Goal: Transaction & Acquisition: Book appointment/travel/reservation

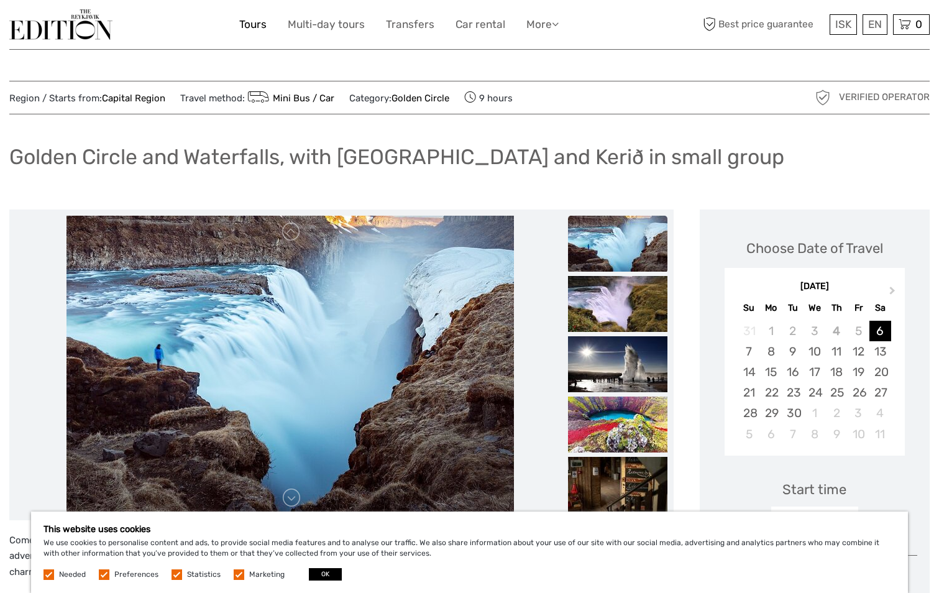
click at [250, 25] on link "Tours" at bounding box center [252, 25] width 27 height 18
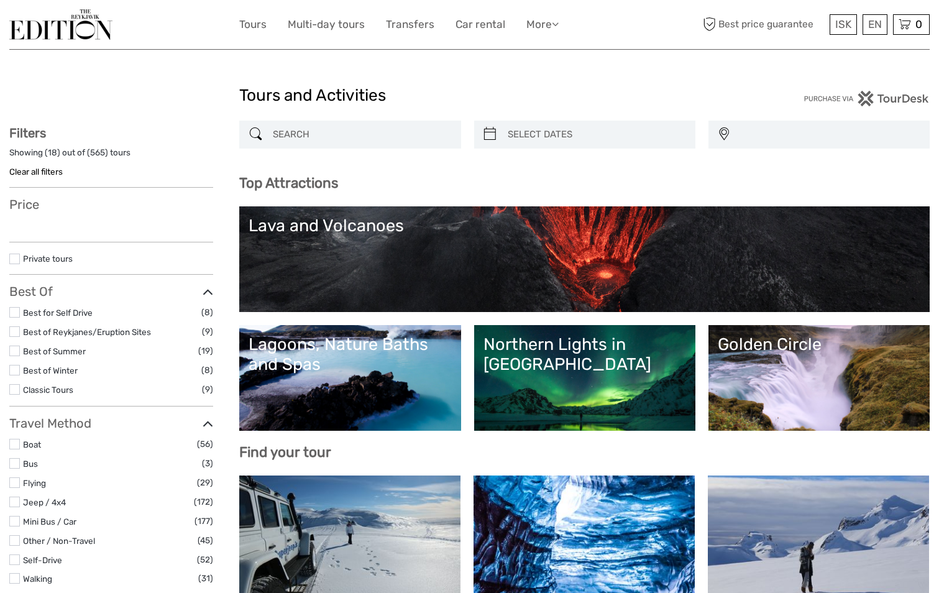
select select
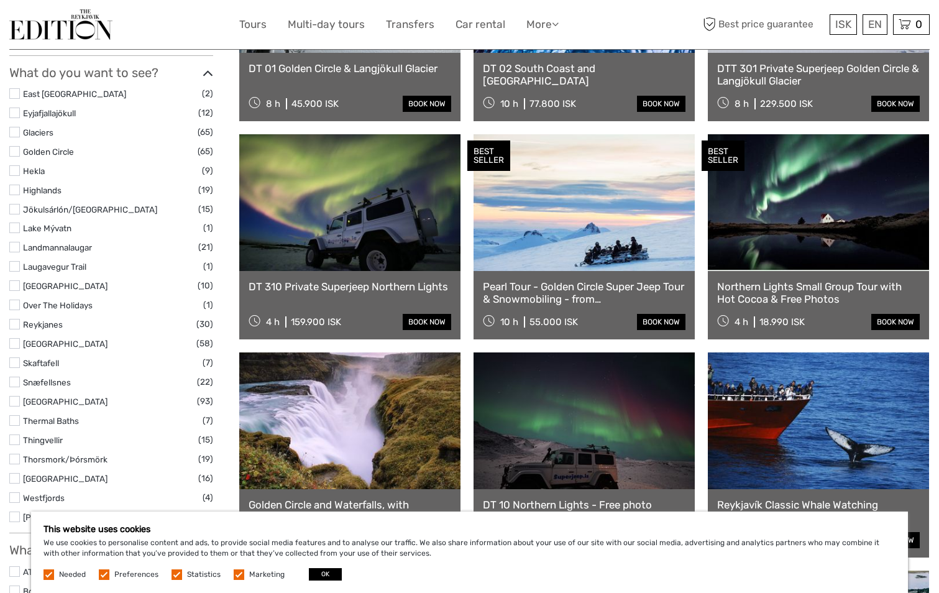
scroll to position [683, 0]
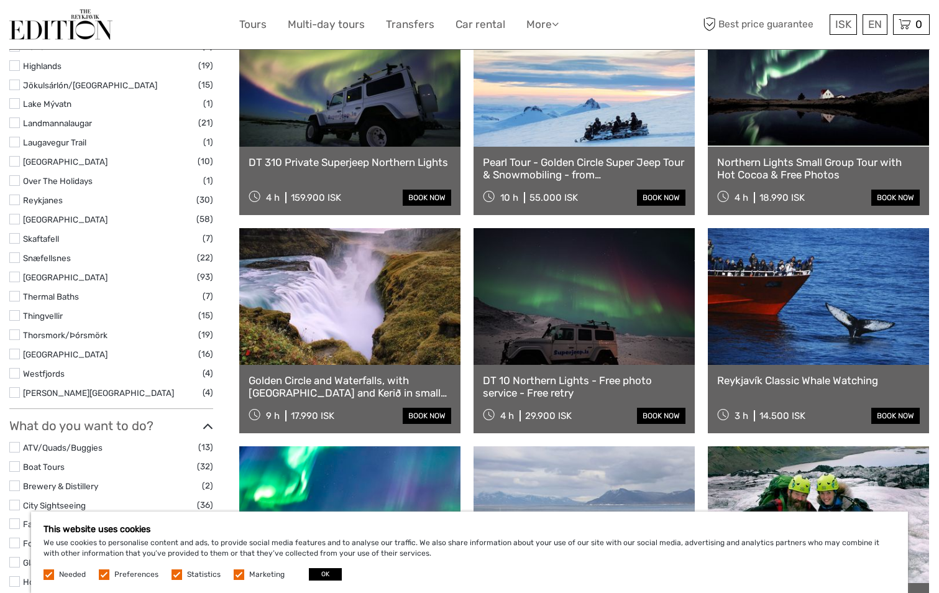
click at [16, 276] on label at bounding box center [14, 277] width 11 height 11
click at [0, 0] on input "checkbox" at bounding box center [0, 0] width 0 height 0
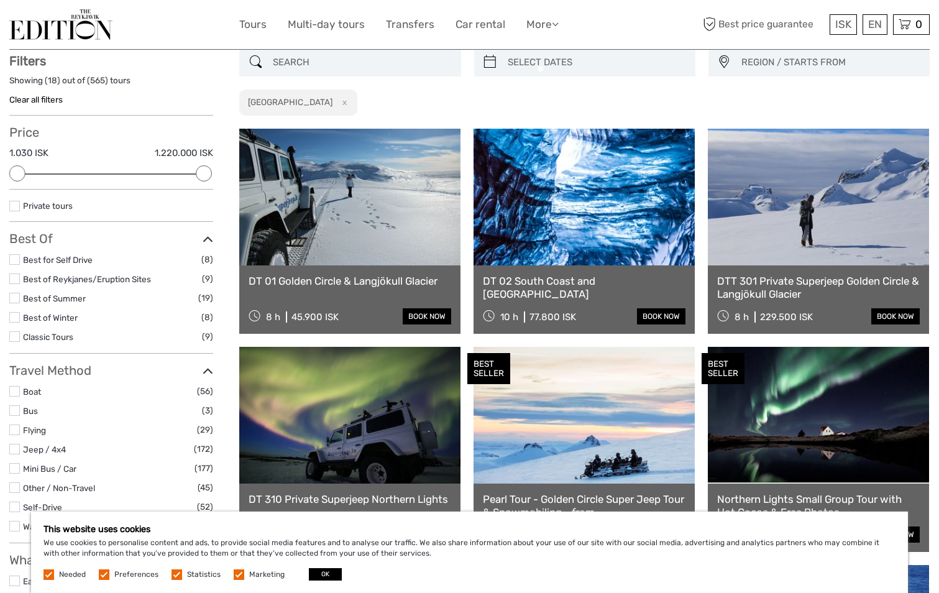
scroll to position [71, 0]
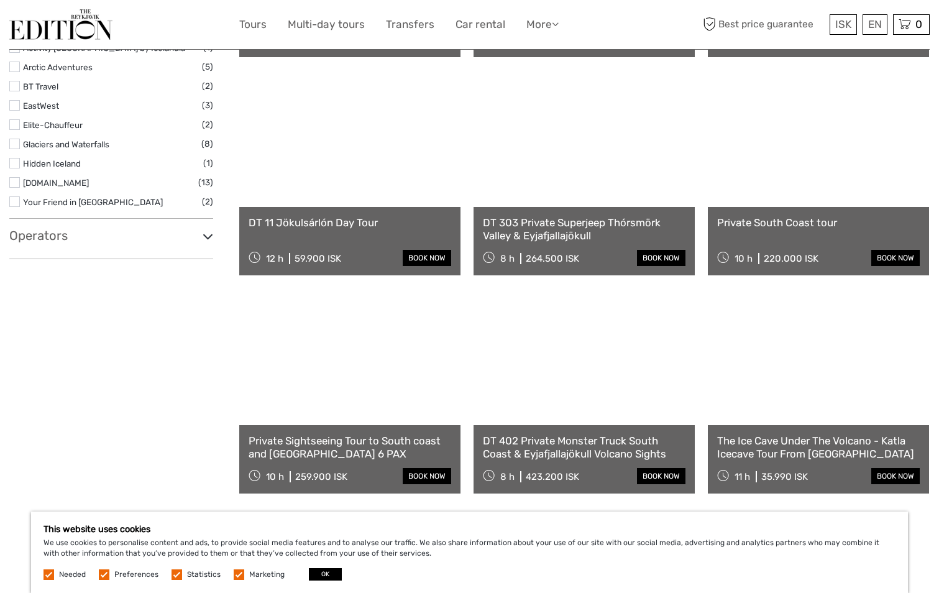
scroll to position [1065, 0]
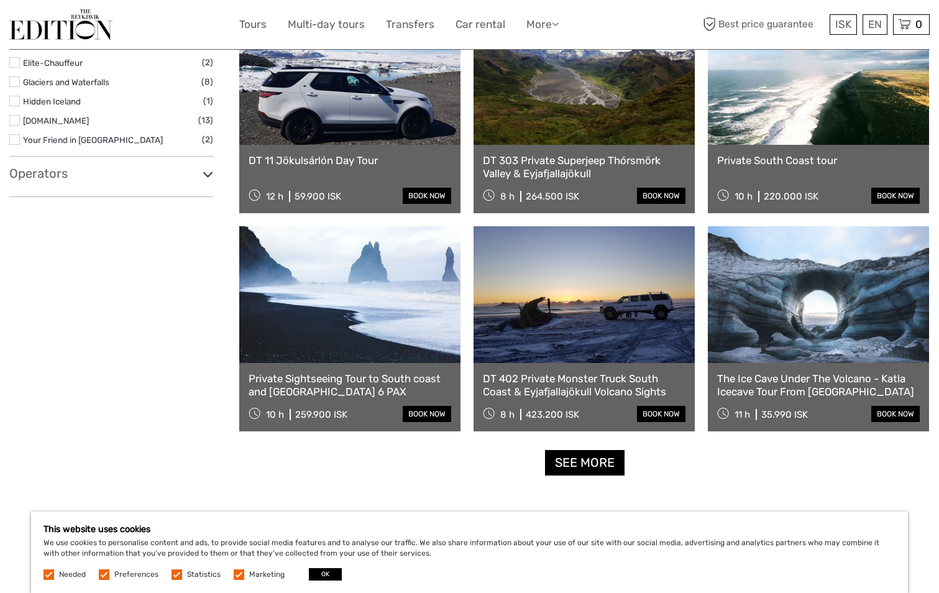
click at [759, 387] on link "The Ice Cave Under The Volcano - Katla Icecave Tour From Reykjavík" at bounding box center [818, 384] width 203 height 25
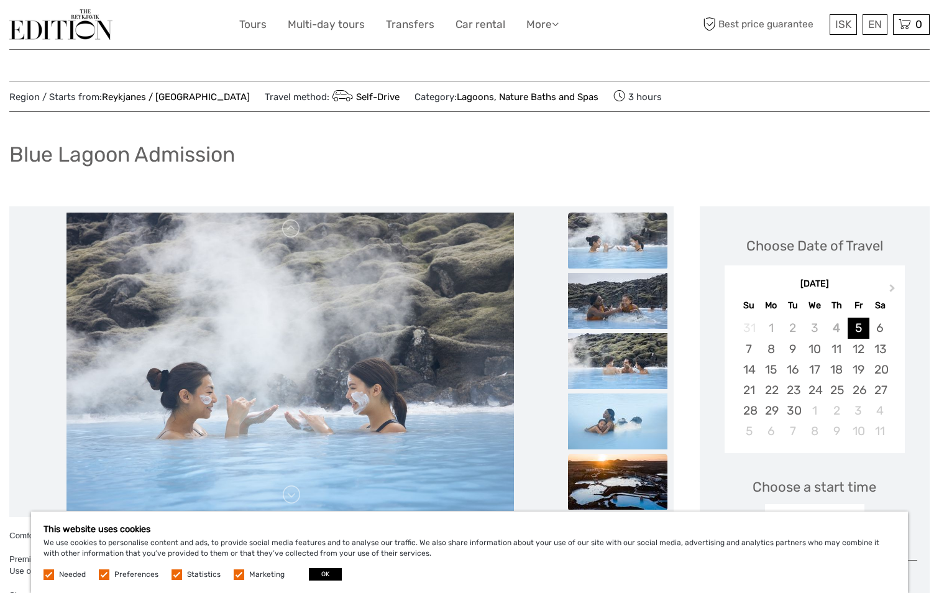
drag, startPoint x: 620, startPoint y: 405, endPoint x: 620, endPoint y: 437, distance: 32.3
click at [620, 405] on img at bounding box center [617, 421] width 99 height 56
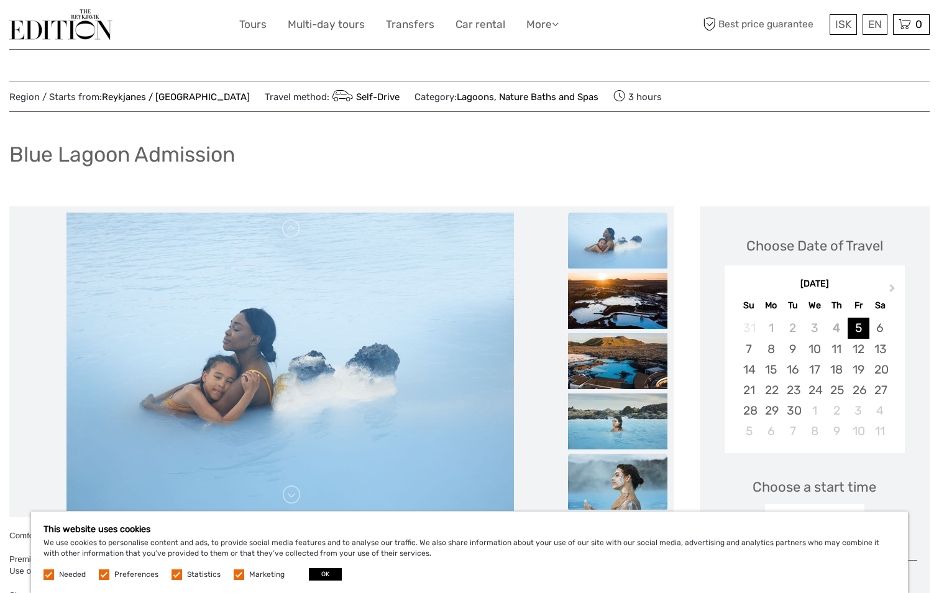
click at [615, 454] on img at bounding box center [617, 482] width 99 height 56
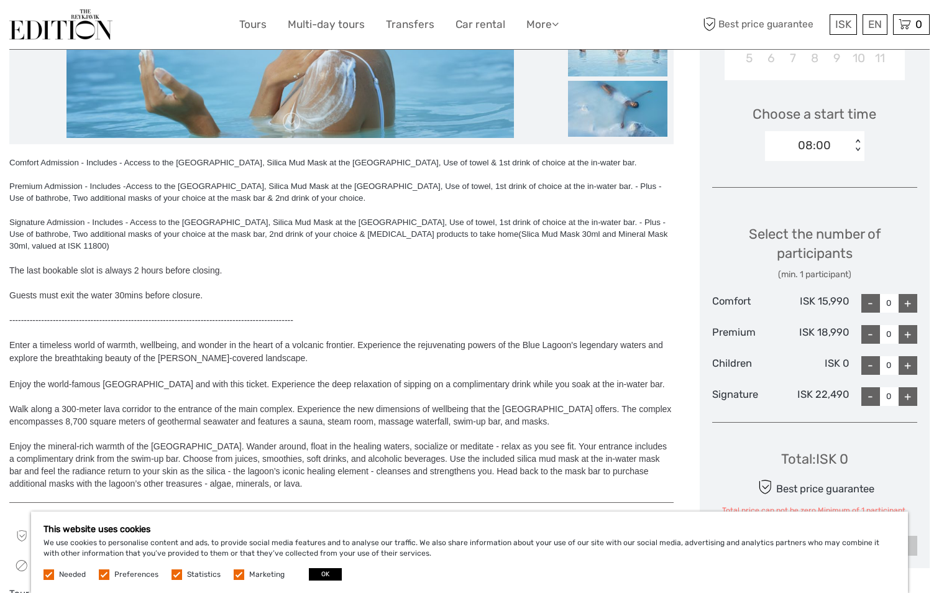
scroll to position [497, 0]
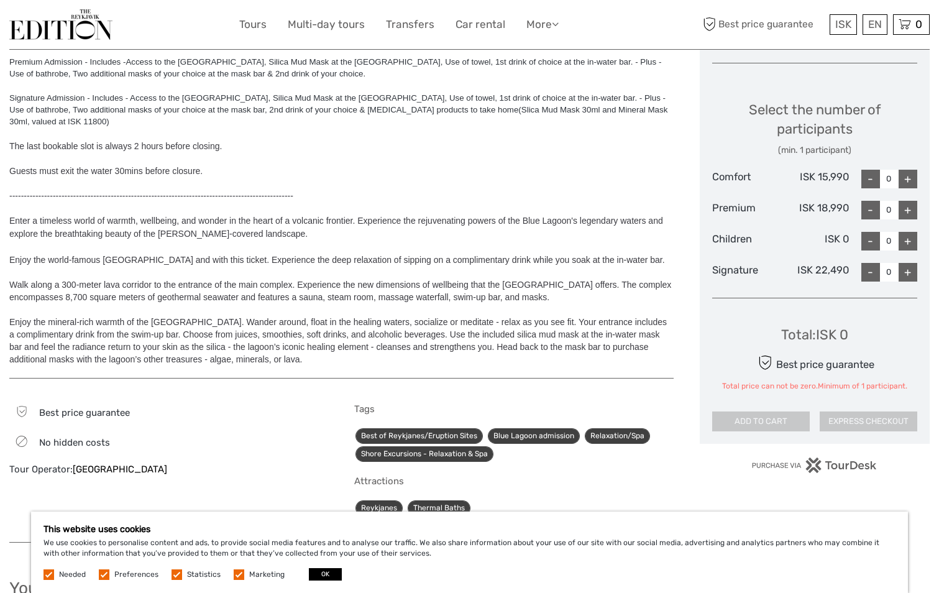
click at [236, 575] on label at bounding box center [239, 574] width 11 height 11
click at [0, 0] on input "checkbox" at bounding box center [0, 0] width 0 height 0
drag, startPoint x: 176, startPoint y: 573, endPoint x: 311, endPoint y: 577, distance: 134.9
click at [177, 573] on label at bounding box center [176, 574] width 11 height 11
click at [0, 0] on input "checkbox" at bounding box center [0, 0] width 0 height 0
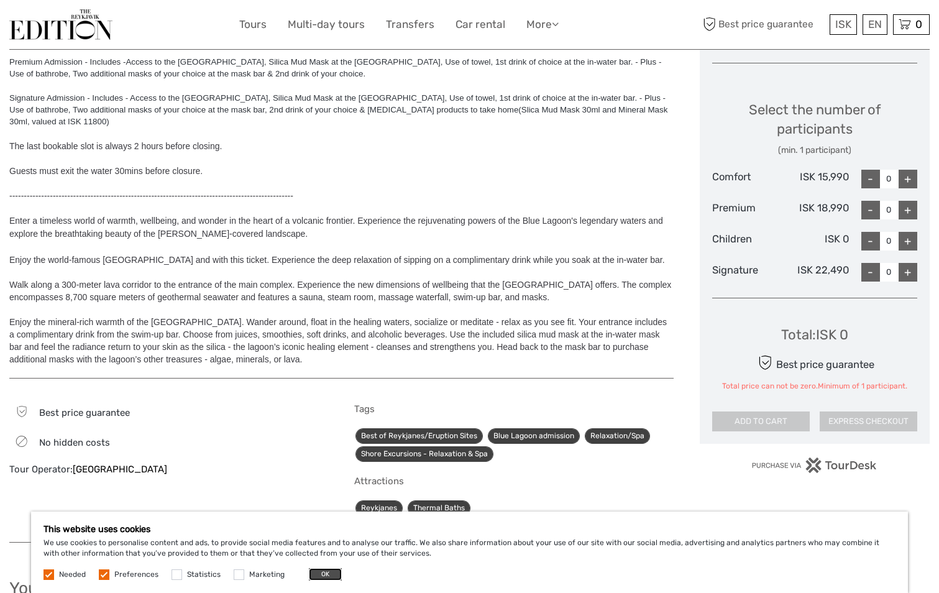
click at [319, 575] on button "OK" at bounding box center [325, 574] width 33 height 12
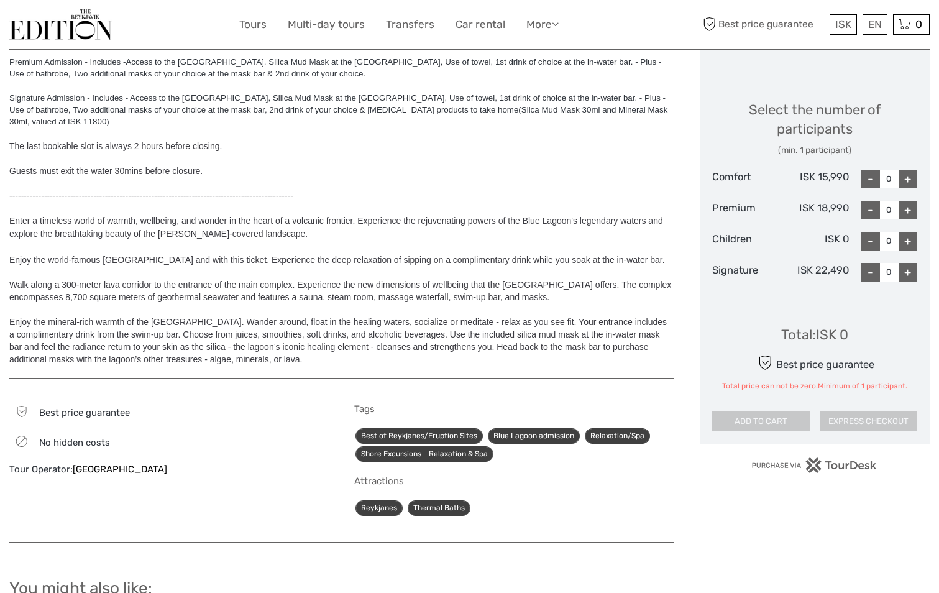
click at [910, 245] on div "+" at bounding box center [907, 241] width 19 height 19
type input "1"
click at [907, 209] on div "+" at bounding box center [907, 210] width 19 height 19
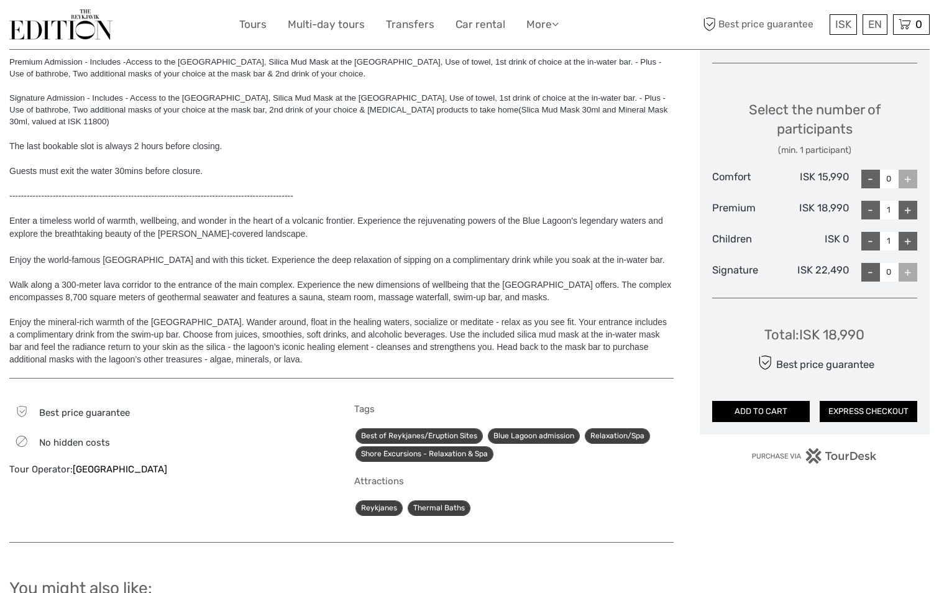
click at [907, 209] on div "+" at bounding box center [907, 210] width 19 height 19
type input "2"
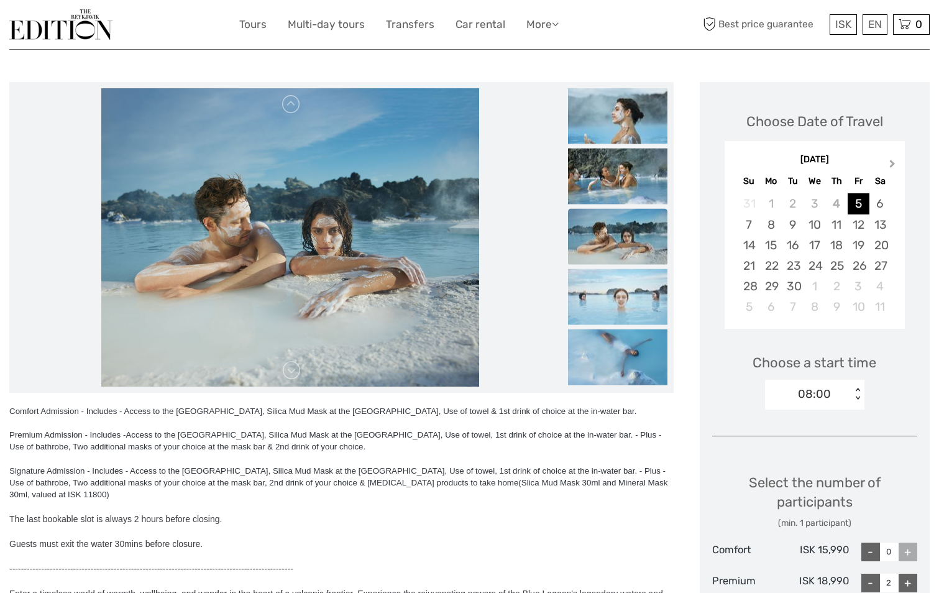
click at [892, 163] on span "Next Month" at bounding box center [892, 166] width 0 height 18
click at [792, 227] on div "4" at bounding box center [793, 224] width 22 height 21
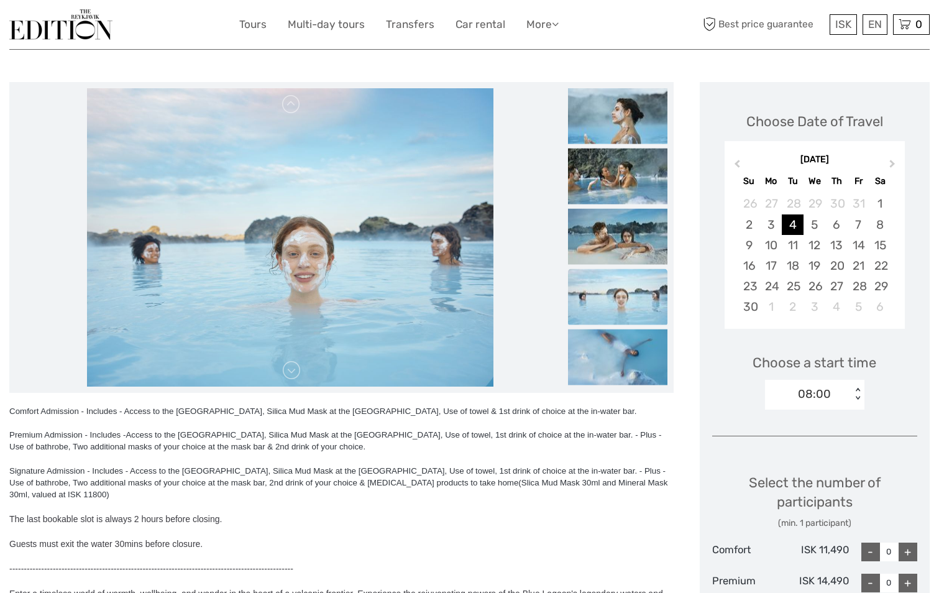
scroll to position [373, 0]
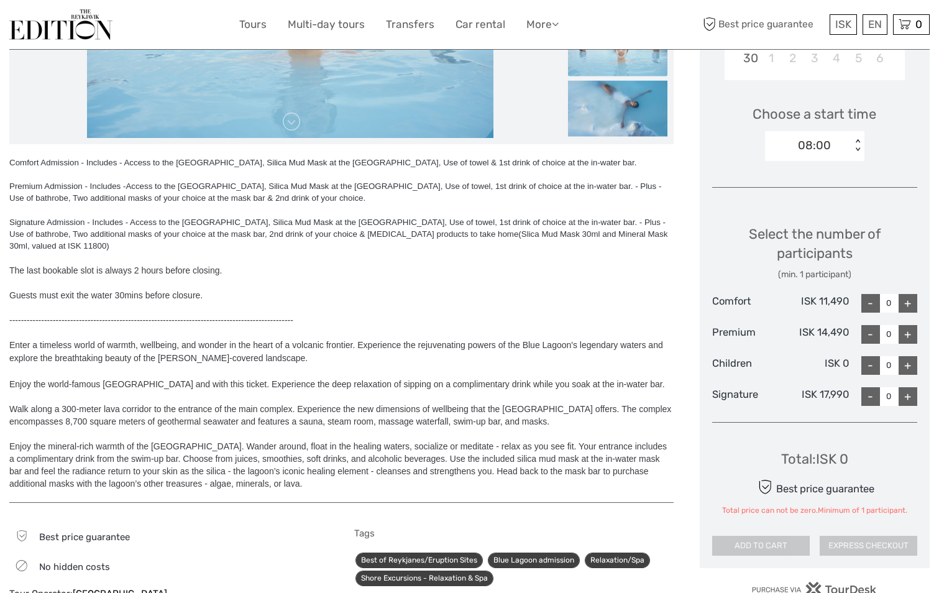
click at [913, 334] on div "+" at bounding box center [907, 334] width 19 height 19
type input "2"
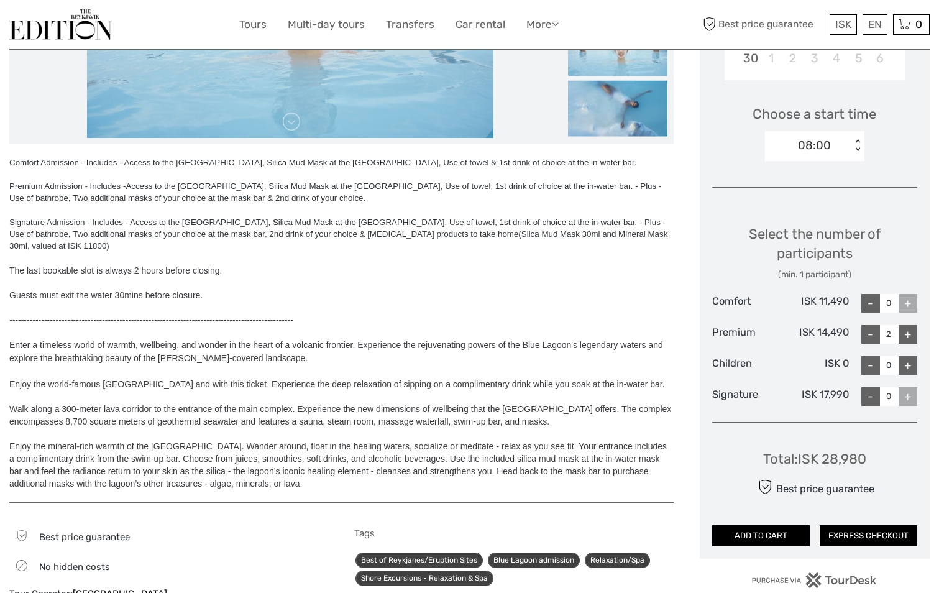
click at [905, 367] on div "+" at bounding box center [907, 365] width 19 height 19
type input "1"
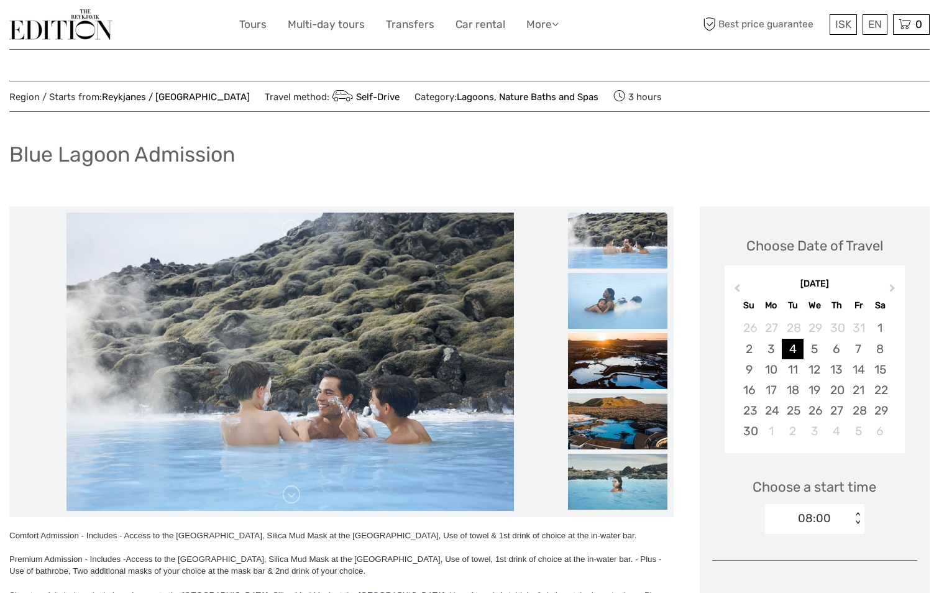
scroll to position [124, 0]
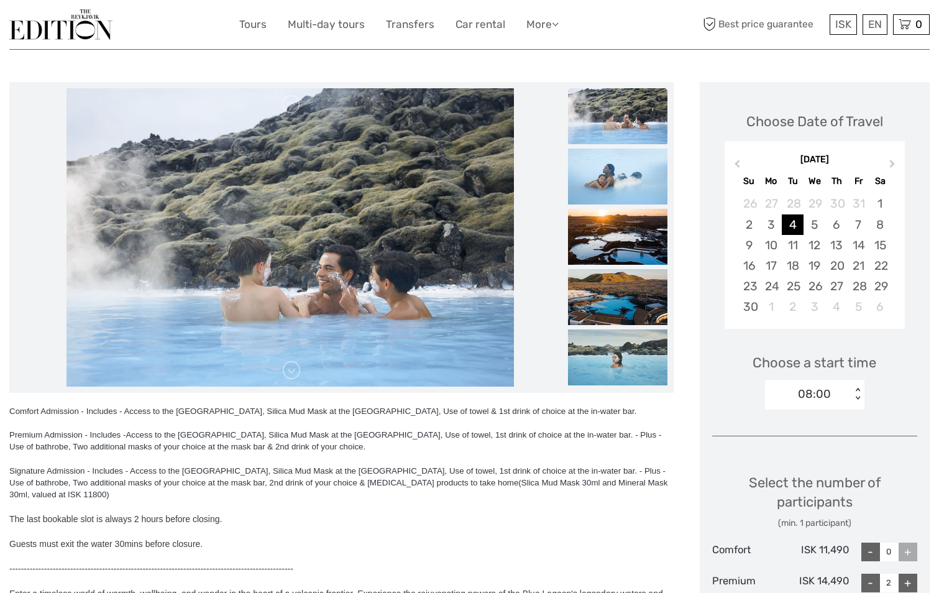
click at [838, 395] on div "08:00" at bounding box center [808, 394] width 86 height 19
click at [797, 493] on div "11:00" at bounding box center [814, 495] width 87 height 21
type input "0"
click at [905, 418] on div "Choose Date of Travel November 2025 Previous Month Next Month November 2025 Su …" at bounding box center [815, 449] width 230 height 734
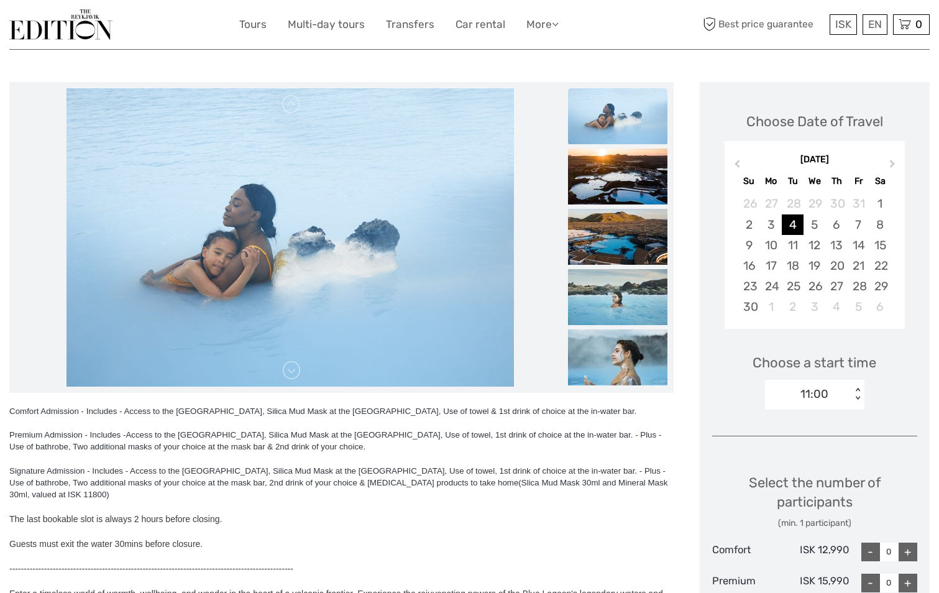
scroll to position [373, 0]
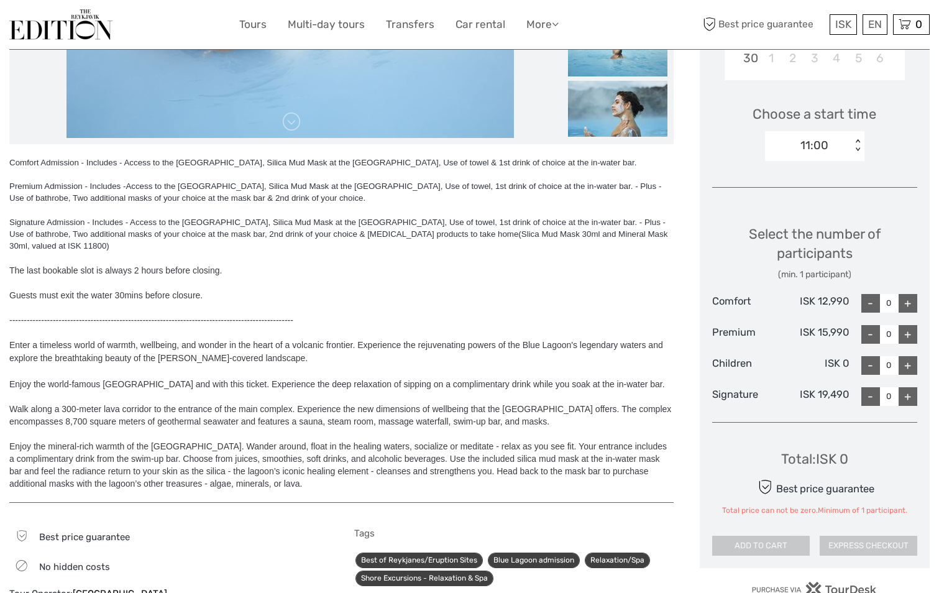
click at [912, 332] on div "+" at bounding box center [907, 334] width 19 height 19
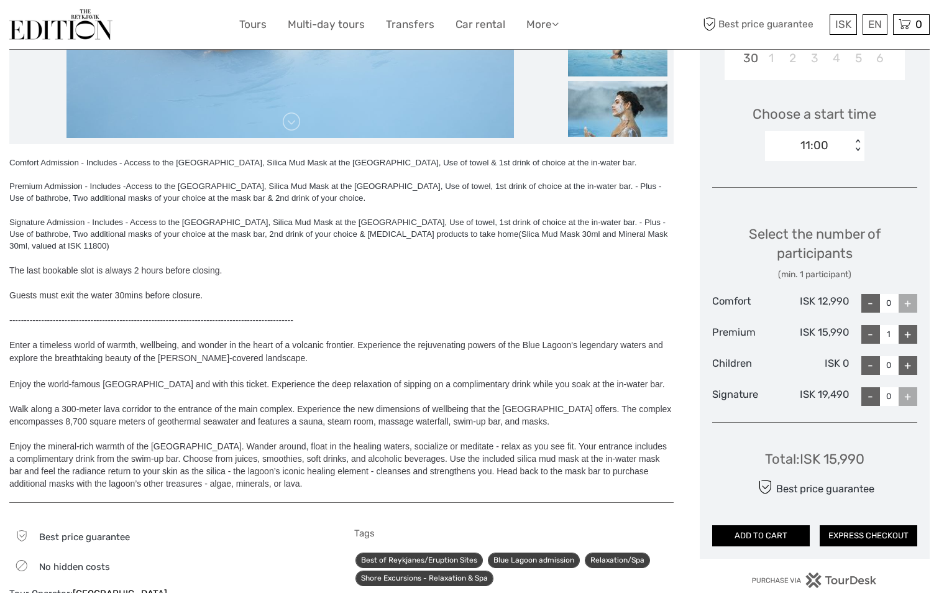
click at [912, 332] on div "+" at bounding box center [907, 334] width 19 height 19
type input "2"
click at [910, 364] on div "+" at bounding box center [907, 365] width 19 height 19
type input "1"
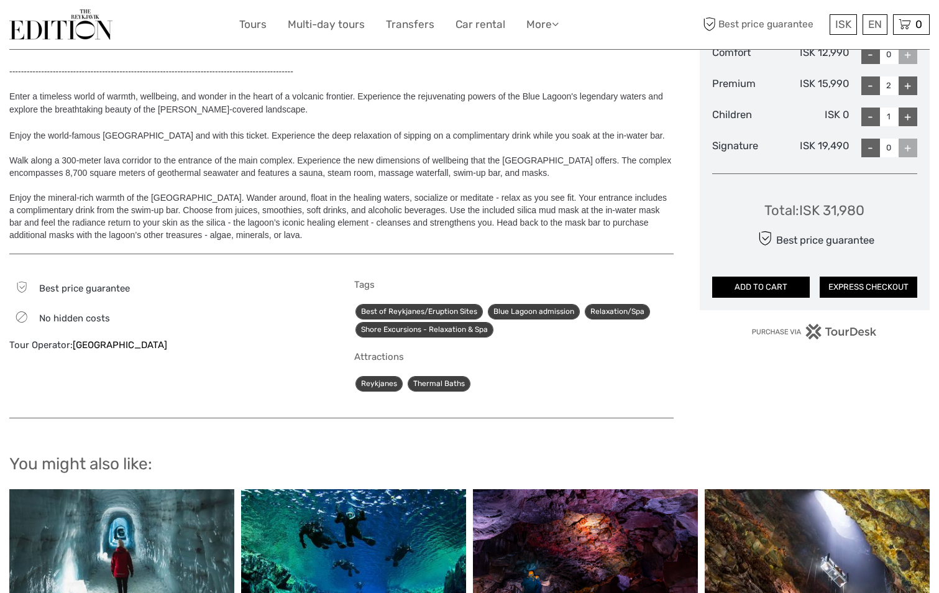
scroll to position [559, 0]
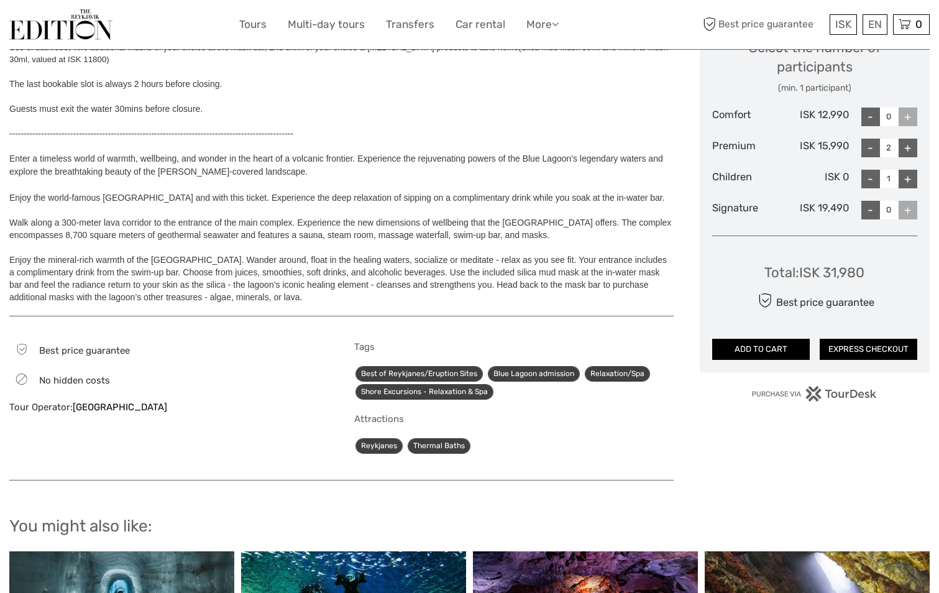
click at [468, 115] on div at bounding box center [341, 121] width 664 height 12
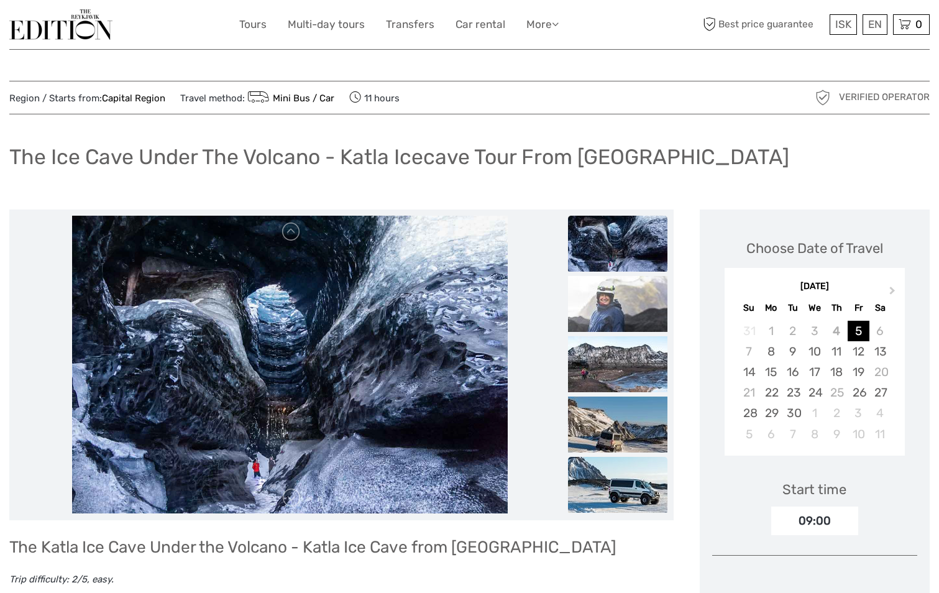
drag, startPoint x: 643, startPoint y: 362, endPoint x: 641, endPoint y: 433, distance: 70.9
click at [643, 363] on img at bounding box center [617, 364] width 99 height 56
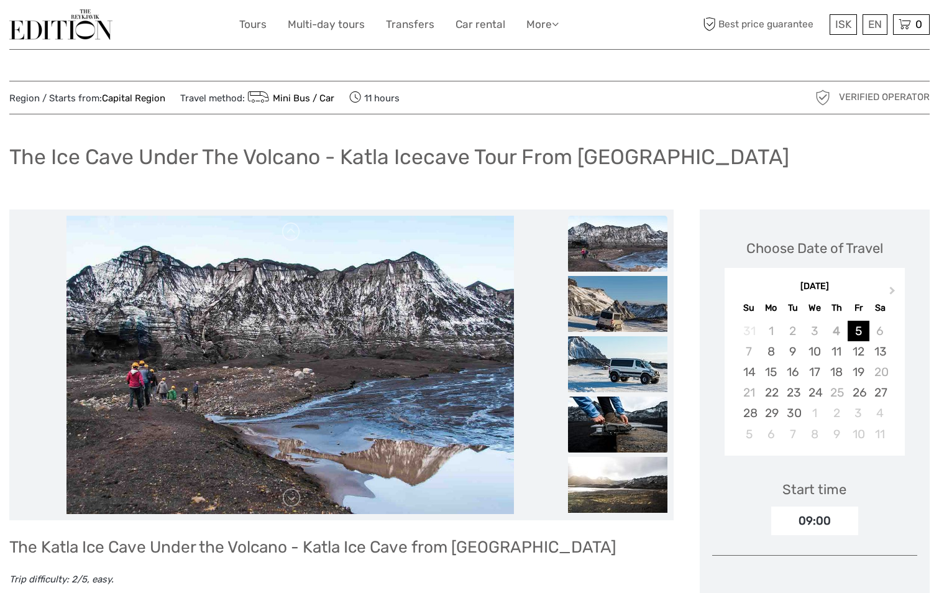
click at [611, 397] on img at bounding box center [617, 424] width 99 height 56
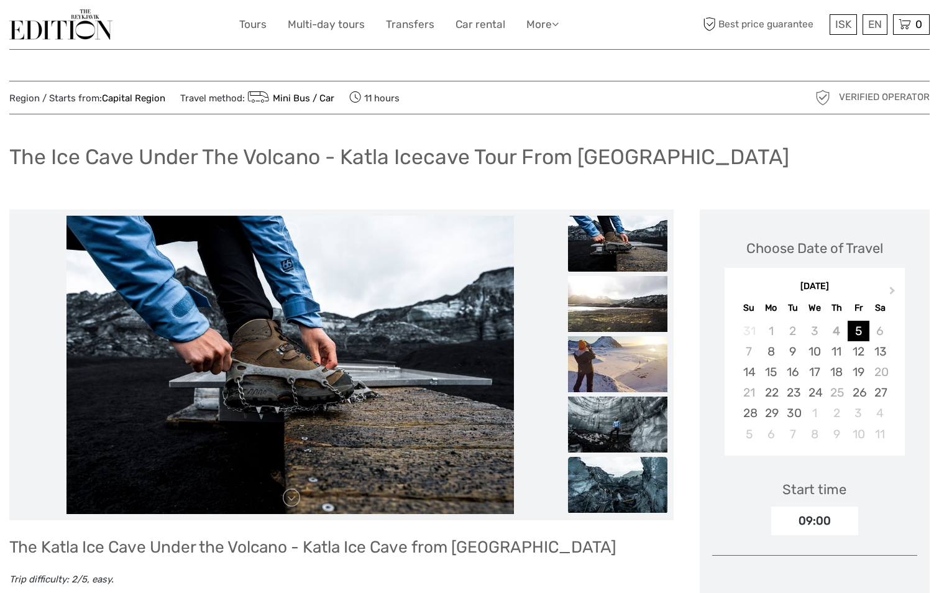
click at [616, 468] on img at bounding box center [617, 485] width 99 height 56
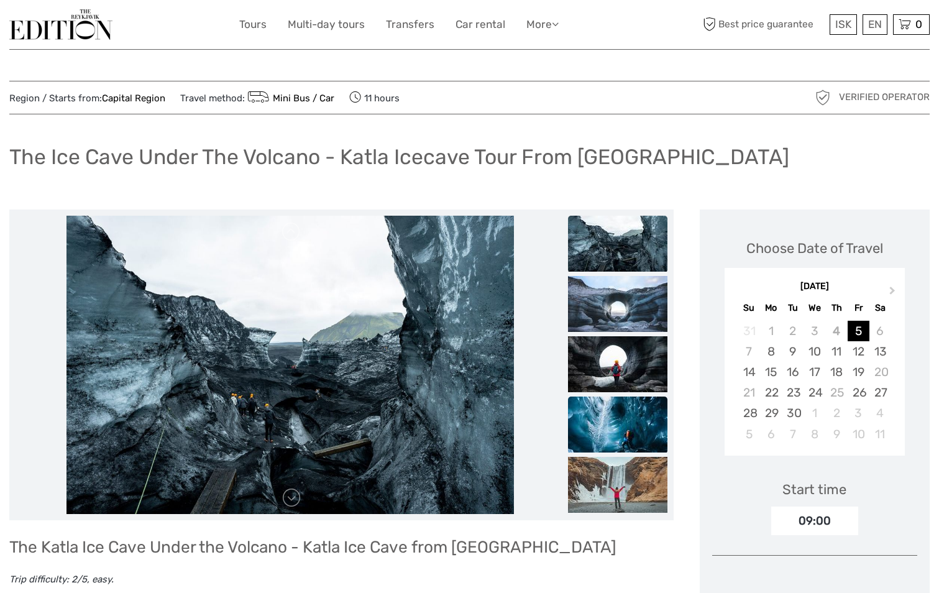
click at [603, 414] on img at bounding box center [617, 424] width 99 height 56
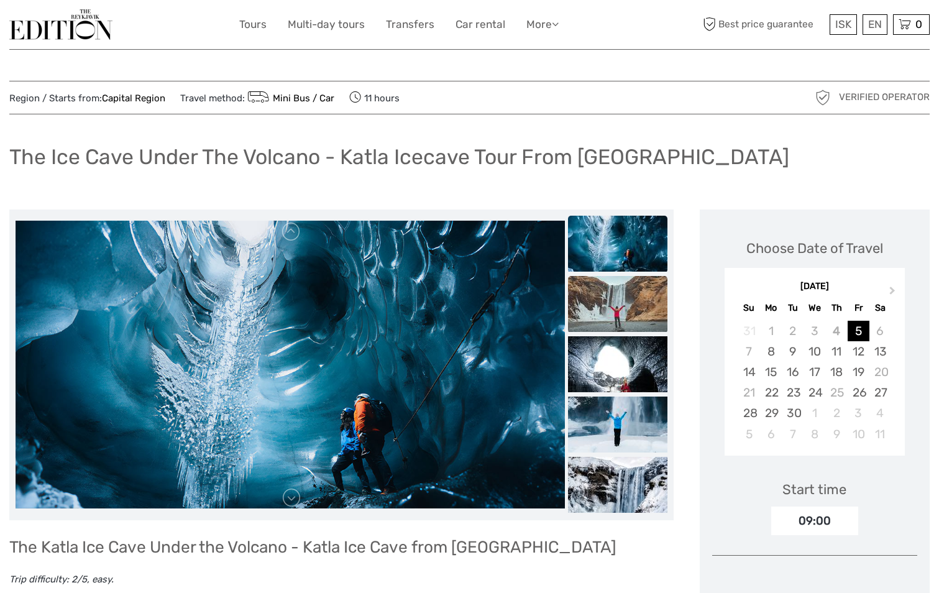
click at [619, 299] on img at bounding box center [617, 304] width 99 height 56
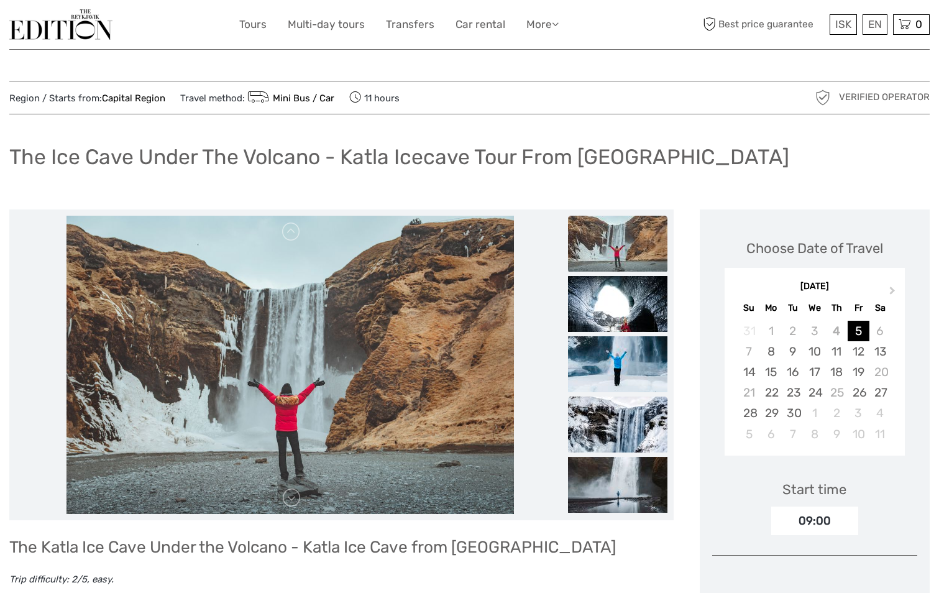
click at [633, 424] on img at bounding box center [617, 424] width 99 height 56
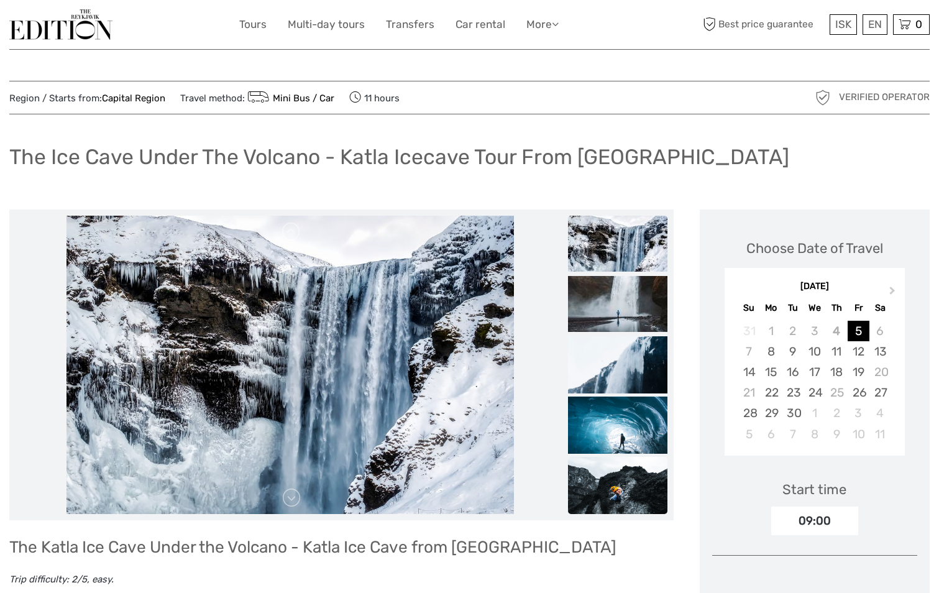
click at [626, 472] on img at bounding box center [617, 490] width 99 height 66
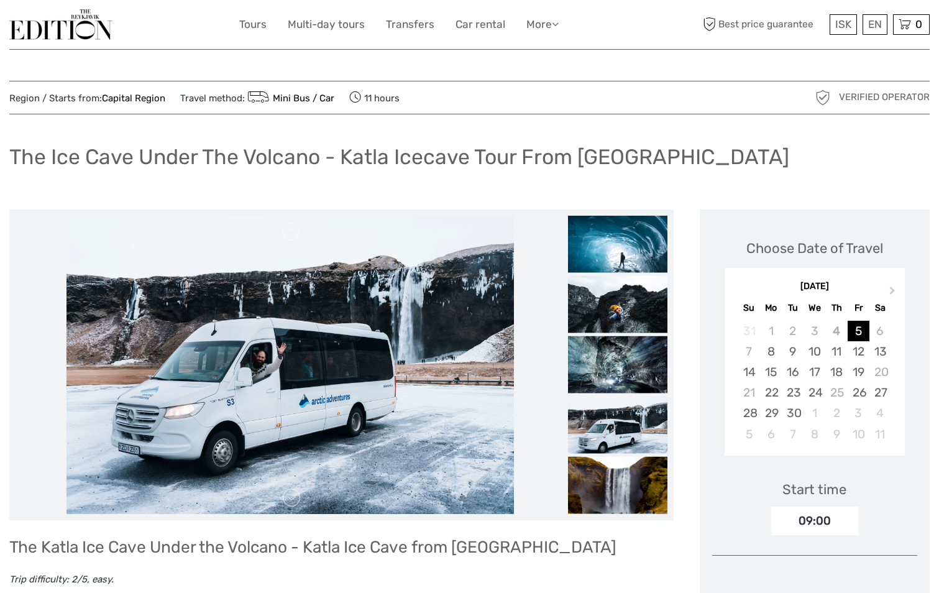
click at [621, 422] on img at bounding box center [617, 429] width 99 height 66
click at [617, 475] on img at bounding box center [617, 489] width 99 height 66
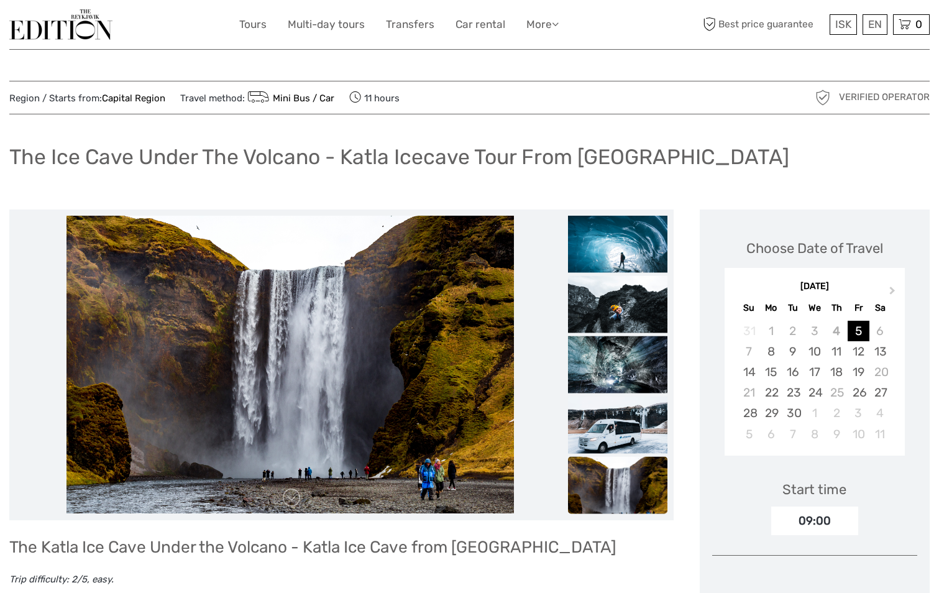
scroll to position [249, 0]
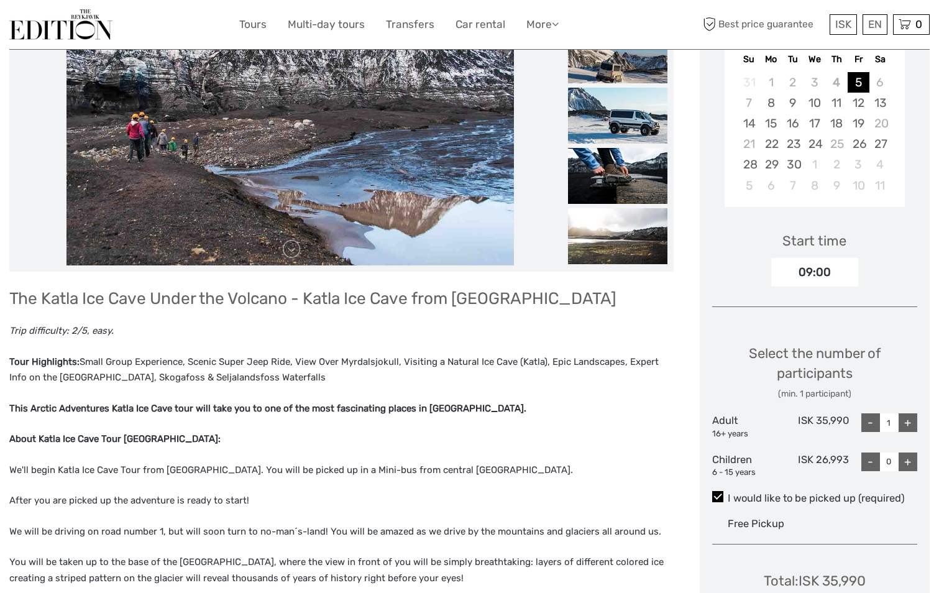
click at [588, 427] on div "The Katla Ice Cave Under the Volcano - Katla Ice Cave from Reykjavik Trip diffi…" at bounding box center [341, 572] width 664 height 577
